Goal: Task Accomplishment & Management: Manage account settings

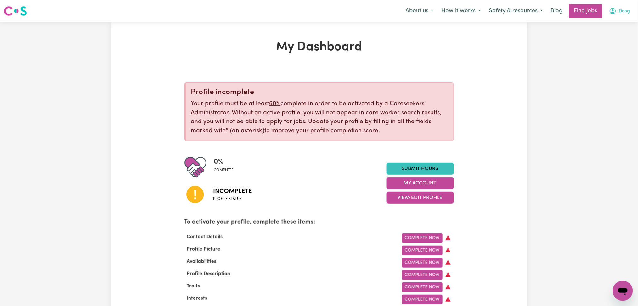
click at [614, 10] on icon "My Account" at bounding box center [612, 11] width 6 height 6
click at [612, 48] on link "Logout" at bounding box center [609, 48] width 50 height 12
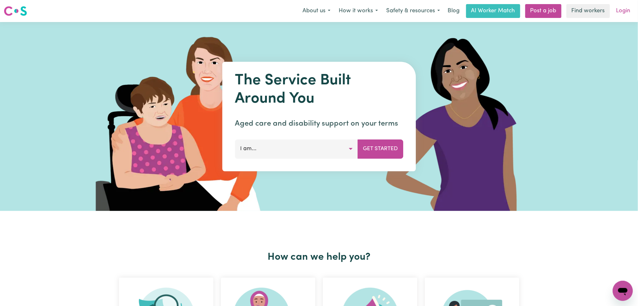
click at [621, 11] on link "Login" at bounding box center [623, 11] width 22 height 14
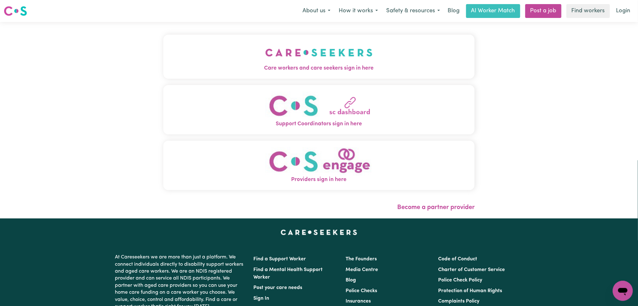
click at [228, 59] on button "Care workers and care seekers sign in here" at bounding box center [318, 57] width 311 height 44
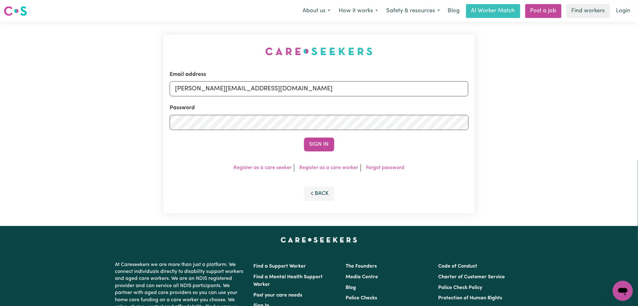
click at [240, 103] on form "Email address [PERSON_NAME][EMAIL_ADDRESS][DOMAIN_NAME] Password Sign In" at bounding box center [319, 110] width 299 height 81
click at [238, 88] on input "[PERSON_NAME][EMAIL_ADDRESS][DOMAIN_NAME]" at bounding box center [319, 88] width 299 height 15
drag, startPoint x: 208, startPoint y: 86, endPoint x: 460, endPoint y: 91, distance: 252.0
click at [471, 86] on div "Email address Superuser~[EMAIL_ADDRESS][DOMAIN_NAME] Password Sign In Register …" at bounding box center [318, 124] width 311 height 179
type input "Superuser~[EMAIL_ADDRESS][DOMAIN_NAME]"
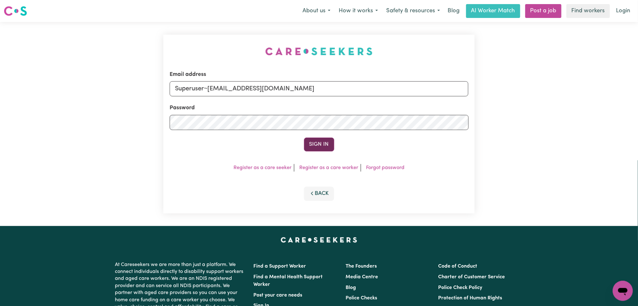
click at [324, 144] on button "Sign In" at bounding box center [319, 144] width 30 height 14
